Goal: Find specific page/section: Find specific page/section

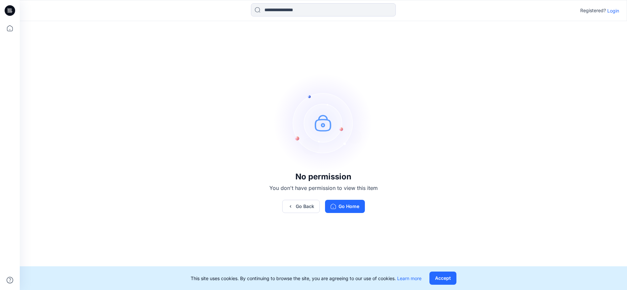
click at [613, 10] on p "Login" at bounding box center [613, 10] width 12 height 7
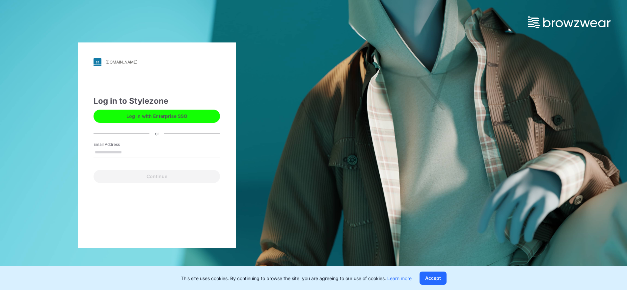
click at [121, 150] on input "Email Address" at bounding box center [157, 153] width 126 height 10
click at [113, 151] on input "Email Address" at bounding box center [157, 153] width 126 height 10
type input "**********"
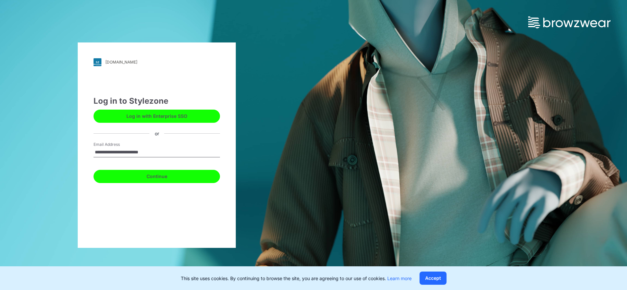
click at [161, 177] on button "Continue" at bounding box center [157, 176] width 126 height 13
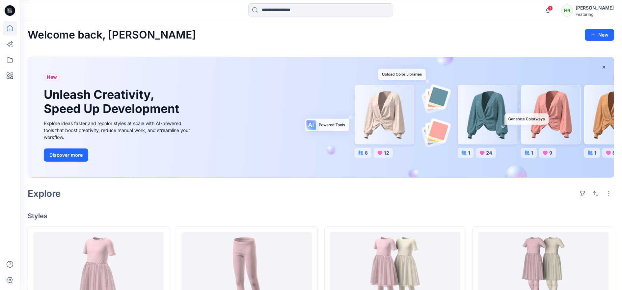
click at [8, 10] on icon at bounding box center [10, 10] width 11 height 21
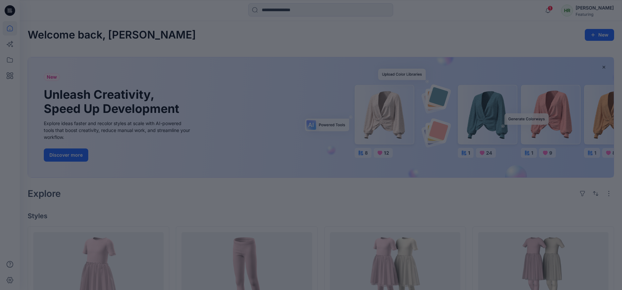
drag, startPoint x: 192, startPoint y: 44, endPoint x: 185, endPoint y: 44, distance: 6.6
click at [192, 44] on div at bounding box center [311, 145] width 622 height 290
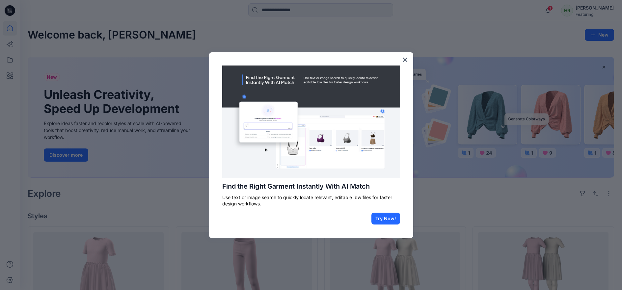
click at [406, 60] on button "×" at bounding box center [405, 59] width 6 height 11
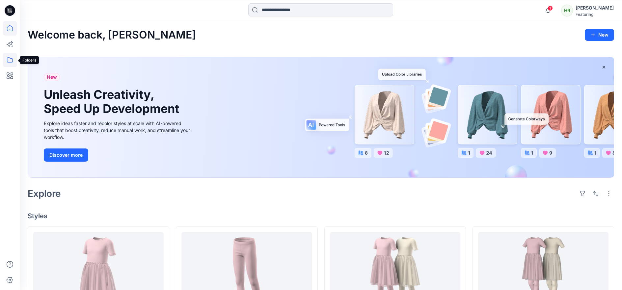
click at [9, 58] on icon at bounding box center [10, 60] width 14 height 14
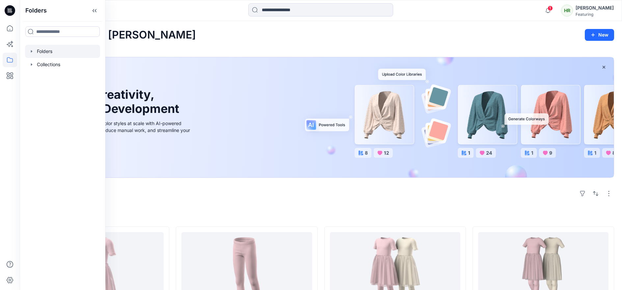
click at [32, 52] on icon "button" at bounding box center [31, 51] width 5 height 5
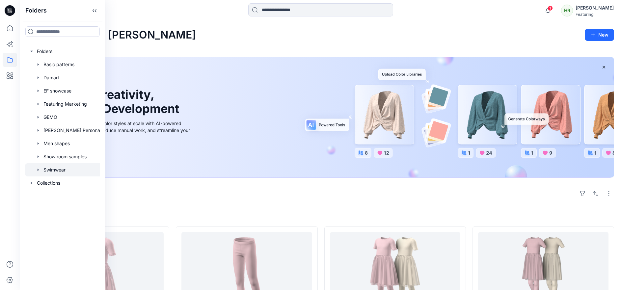
click at [45, 169] on div at bounding box center [71, 169] width 92 height 13
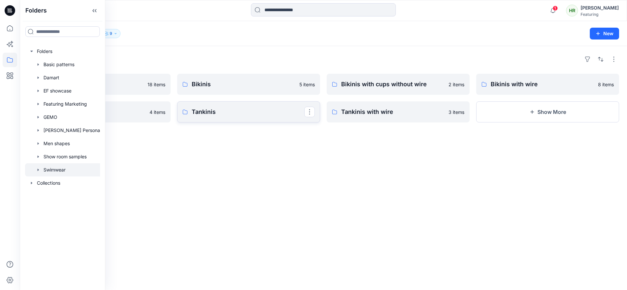
click at [208, 112] on p "Tankinis" at bounding box center [248, 111] width 113 height 9
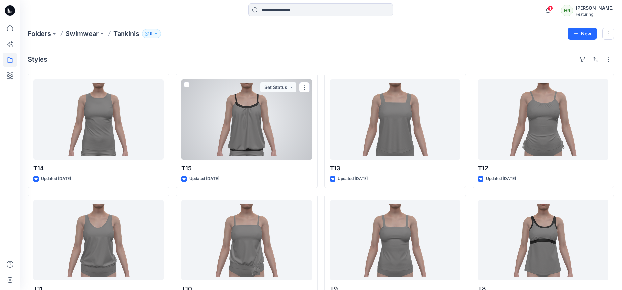
click at [251, 129] on div at bounding box center [247, 119] width 130 height 80
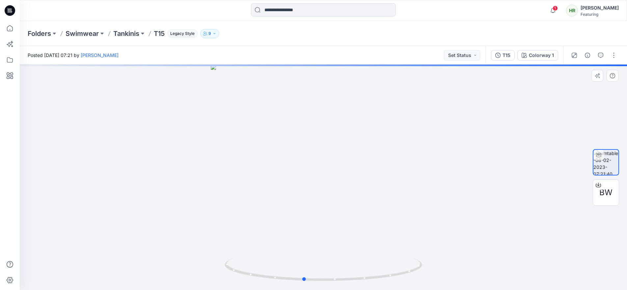
drag, startPoint x: 309, startPoint y: 197, endPoint x: 289, endPoint y: 177, distance: 28.2
click at [294, 176] on div at bounding box center [323, 178] width 607 height 226
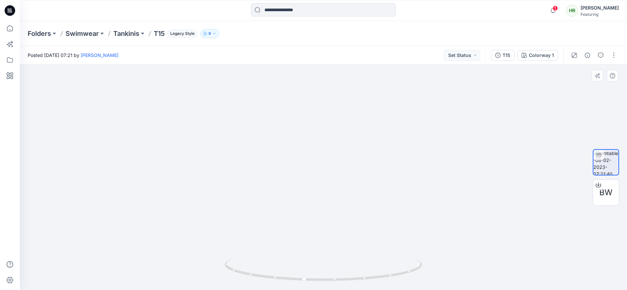
drag, startPoint x: 326, startPoint y: 209, endPoint x: 321, endPoint y: 174, distance: 35.7
click at [324, 167] on img at bounding box center [323, 169] width 242 height 242
drag, startPoint x: 328, startPoint y: 209, endPoint x: 363, endPoint y: 188, distance: 41.5
click at [362, 191] on div at bounding box center [323, 178] width 607 height 226
drag, startPoint x: 357, startPoint y: 209, endPoint x: 393, endPoint y: 196, distance: 38.1
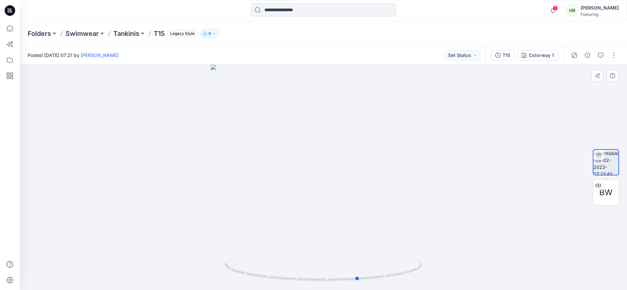
click at [393, 196] on div at bounding box center [323, 178] width 607 height 226
click at [601, 187] on div at bounding box center [598, 185] width 11 height 11
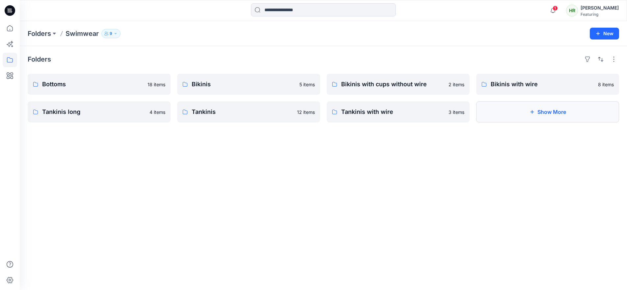
click at [527, 110] on button "Show More" at bounding box center [547, 111] width 143 height 21
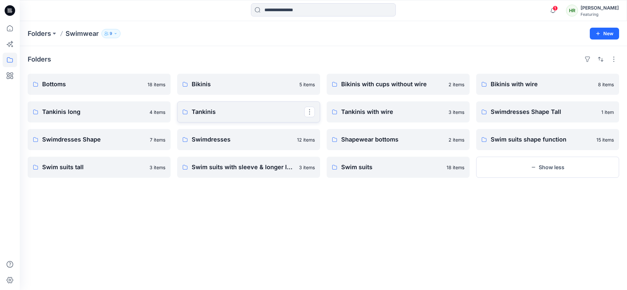
click at [210, 113] on p "Tankinis" at bounding box center [248, 111] width 113 height 9
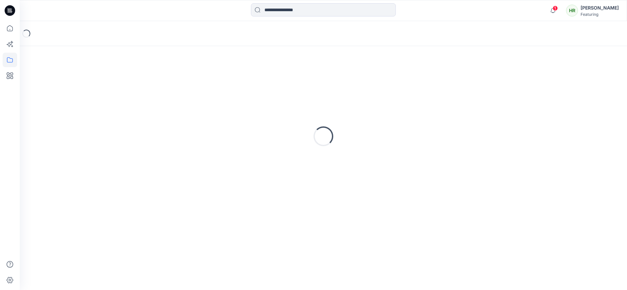
click at [210, 112] on div "Loading..." at bounding box center [324, 136] width 592 height 165
click at [238, 140] on div "Loading..." at bounding box center [324, 136] width 592 height 165
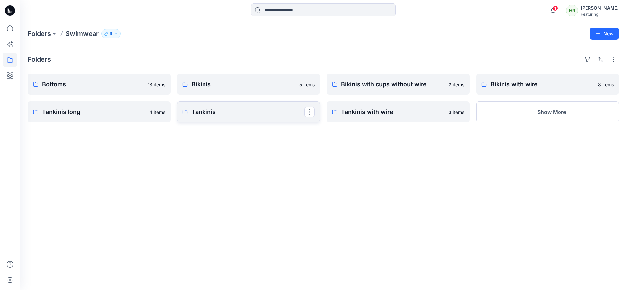
click at [205, 111] on p "Tankinis" at bounding box center [248, 111] width 113 height 9
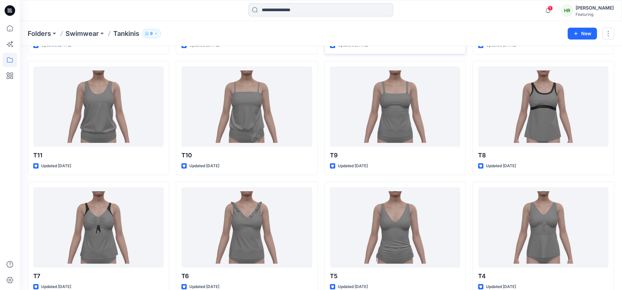
scroll to position [115, 0]
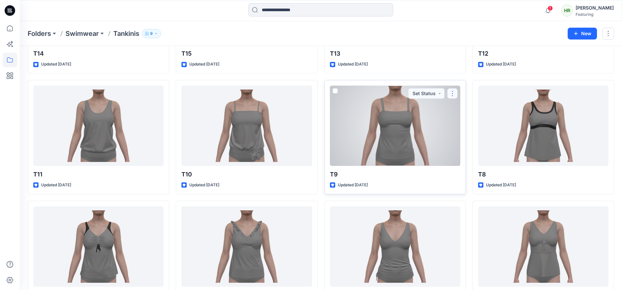
click at [452, 92] on button "button" at bounding box center [452, 93] width 11 height 11
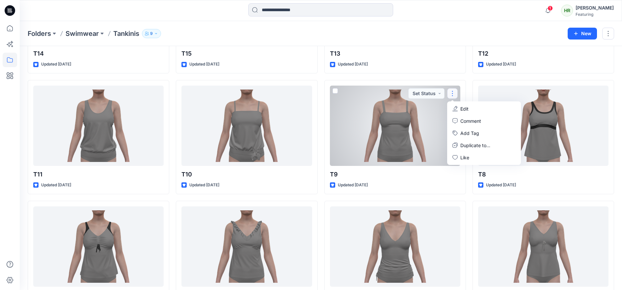
click at [408, 128] on div at bounding box center [395, 126] width 130 height 80
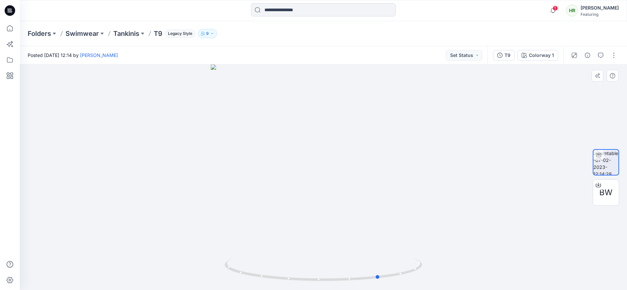
drag, startPoint x: 343, startPoint y: 193, endPoint x: 391, endPoint y: 174, distance: 52.1
click at [399, 173] on div at bounding box center [323, 178] width 607 height 226
click at [611, 188] on span "BW" at bounding box center [606, 193] width 13 height 12
